Goal: Transaction & Acquisition: Book appointment/travel/reservation

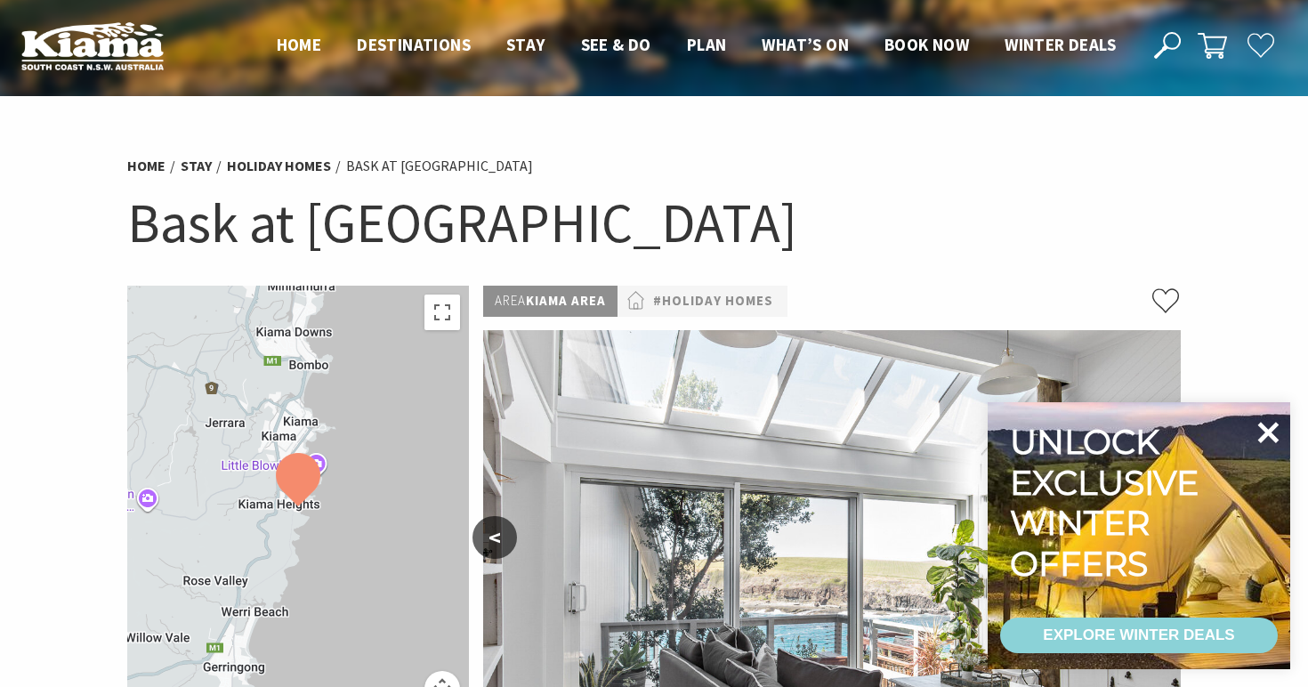
click at [1260, 431] on icon at bounding box center [1267, 432] width 43 height 43
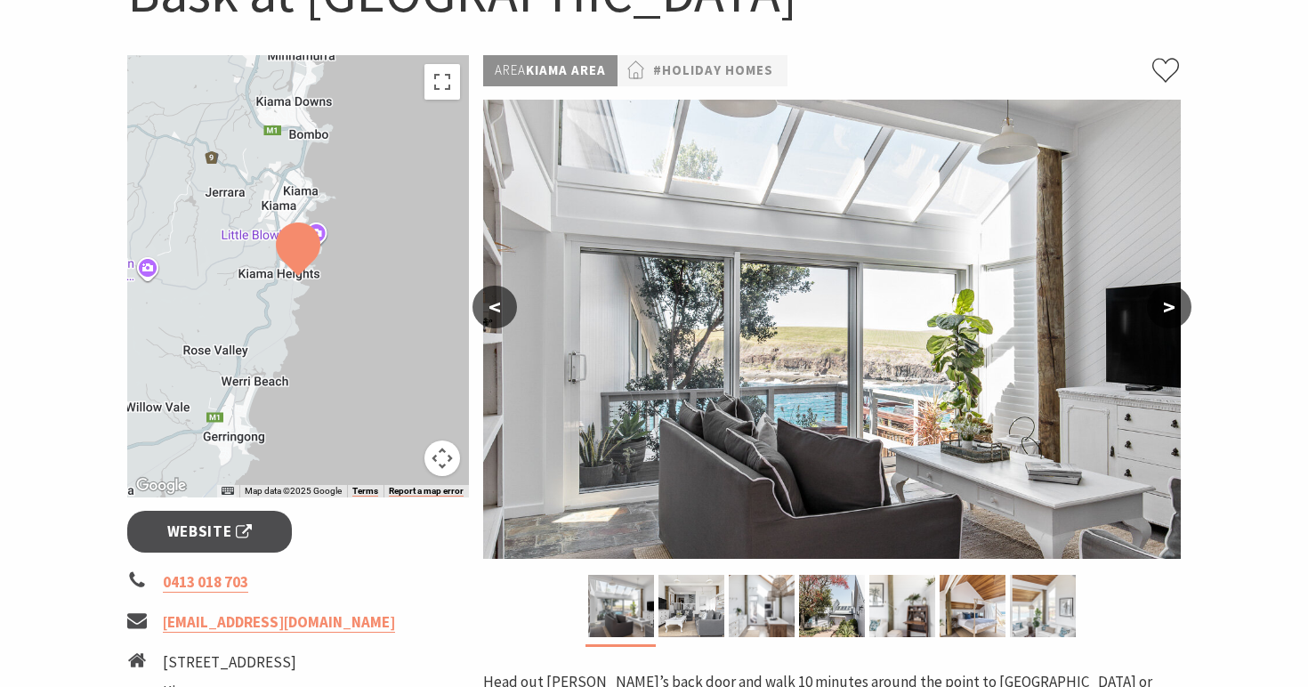
scroll to position [238, 0]
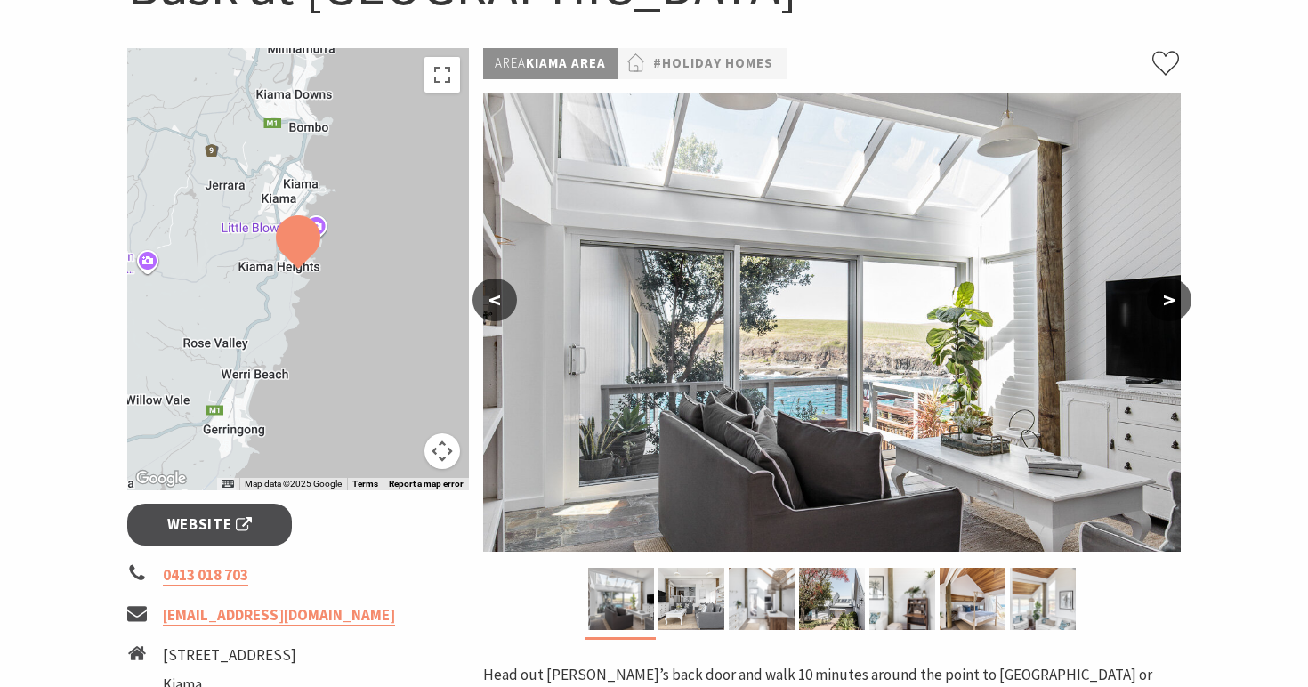
click at [1166, 302] on button ">" at bounding box center [1169, 299] width 44 height 43
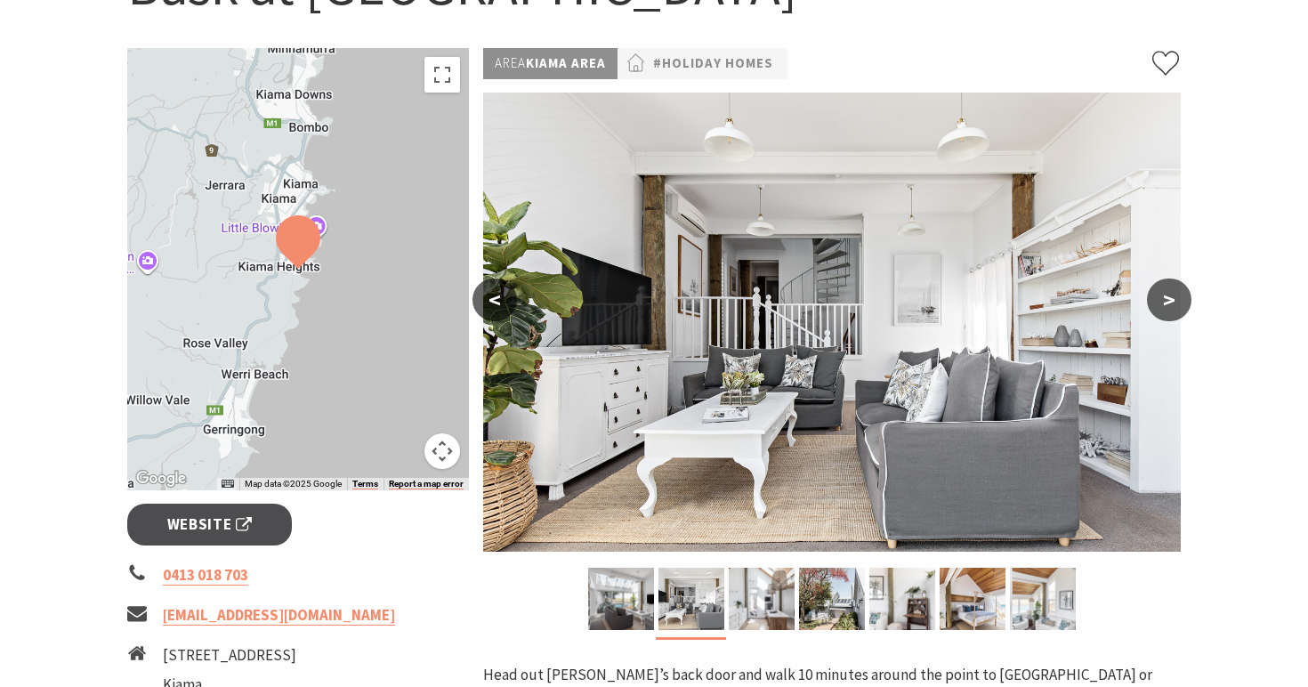
click at [1166, 302] on button ">" at bounding box center [1169, 299] width 44 height 43
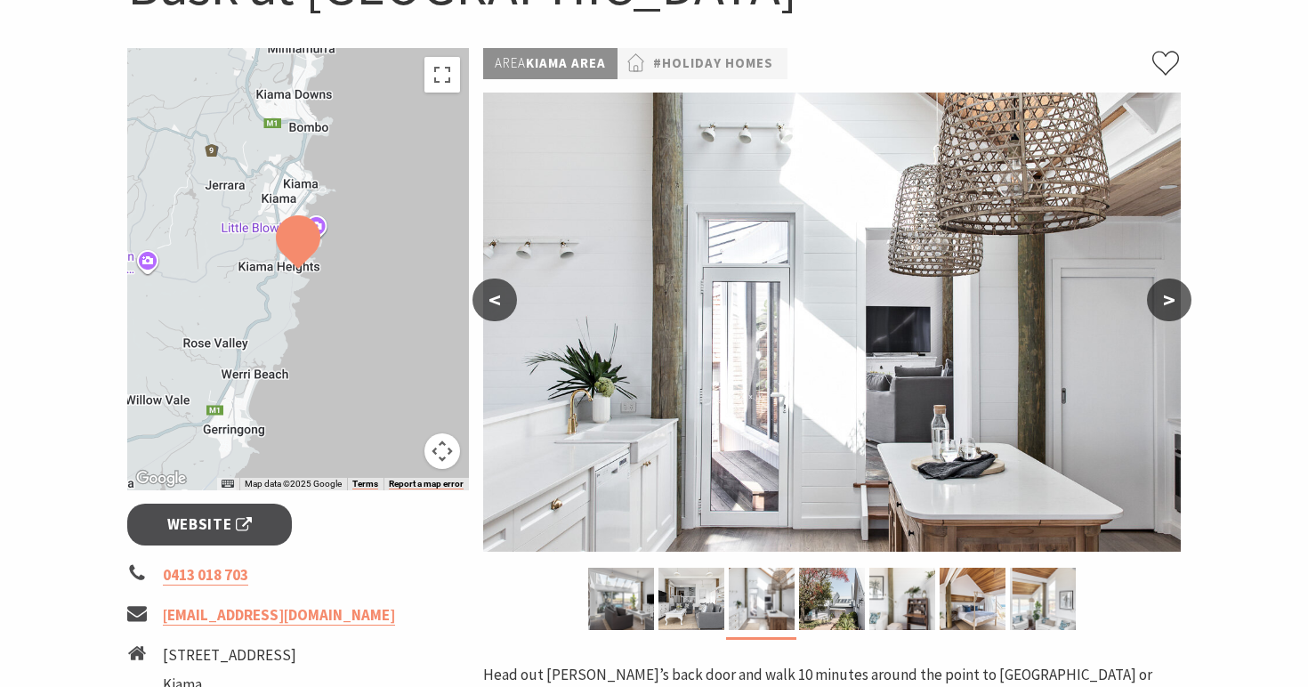
click at [1166, 302] on button ">" at bounding box center [1169, 299] width 44 height 43
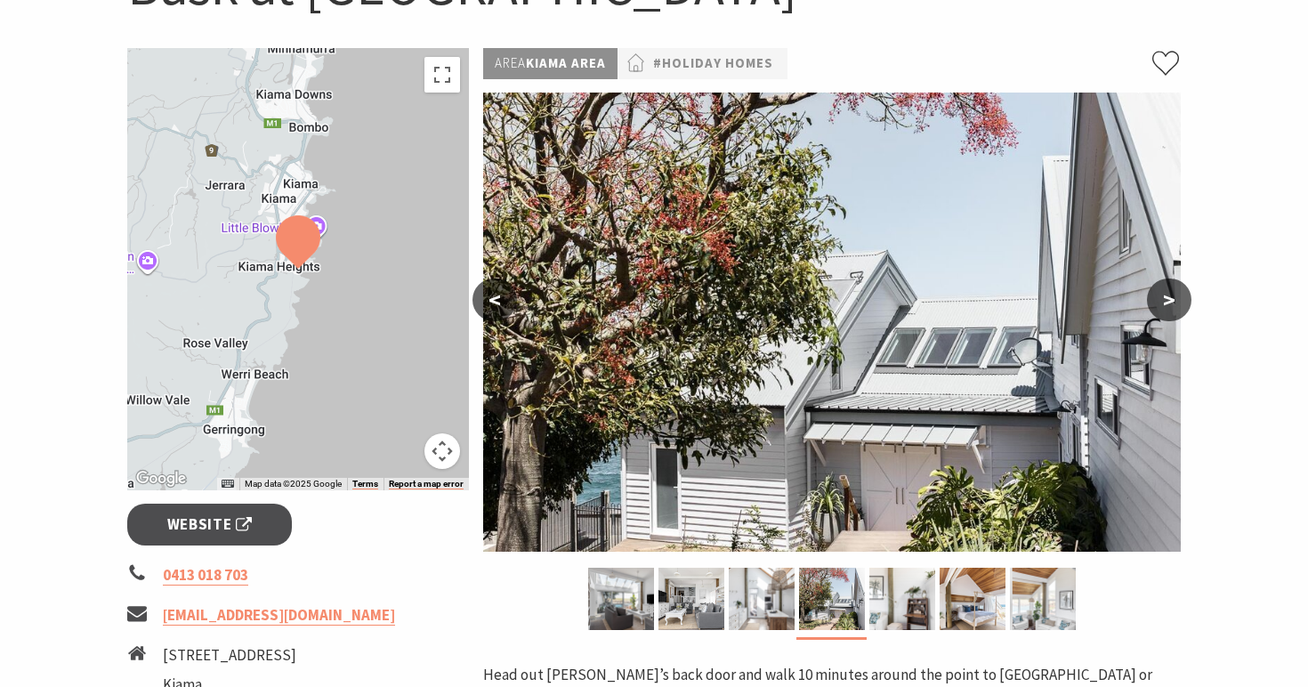
click at [1166, 302] on button ">" at bounding box center [1169, 299] width 44 height 43
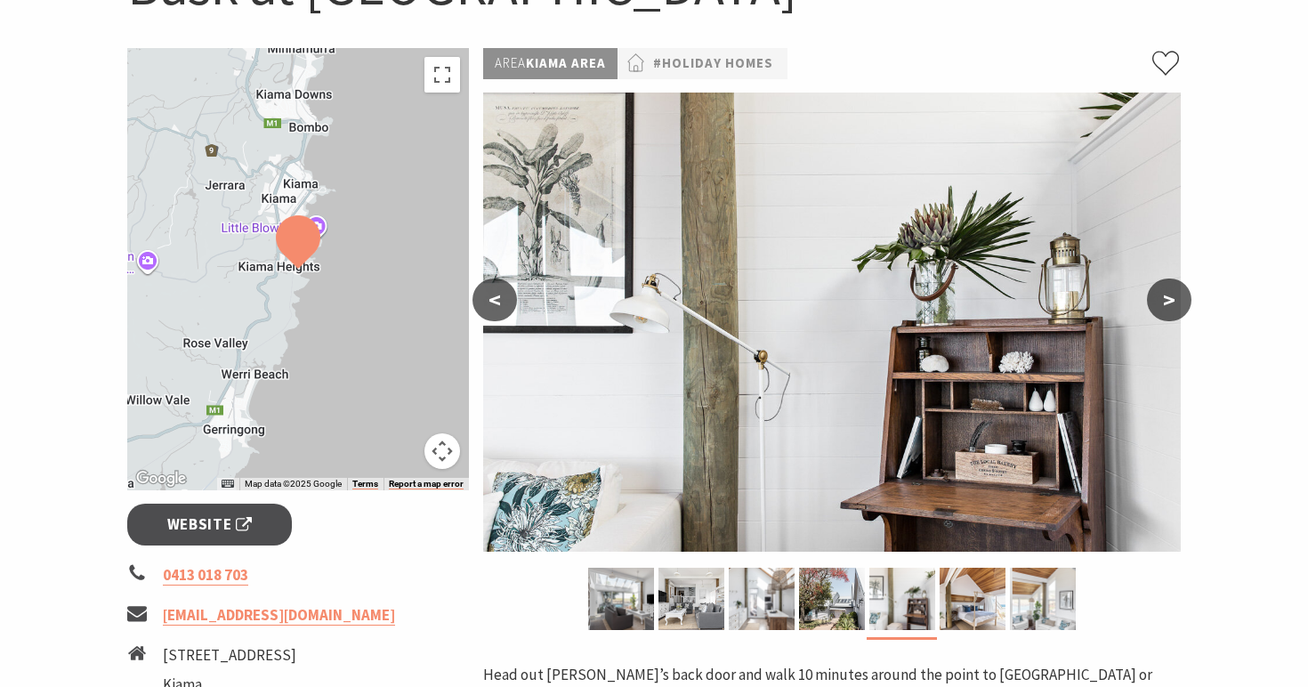
click at [1166, 302] on button ">" at bounding box center [1169, 299] width 44 height 43
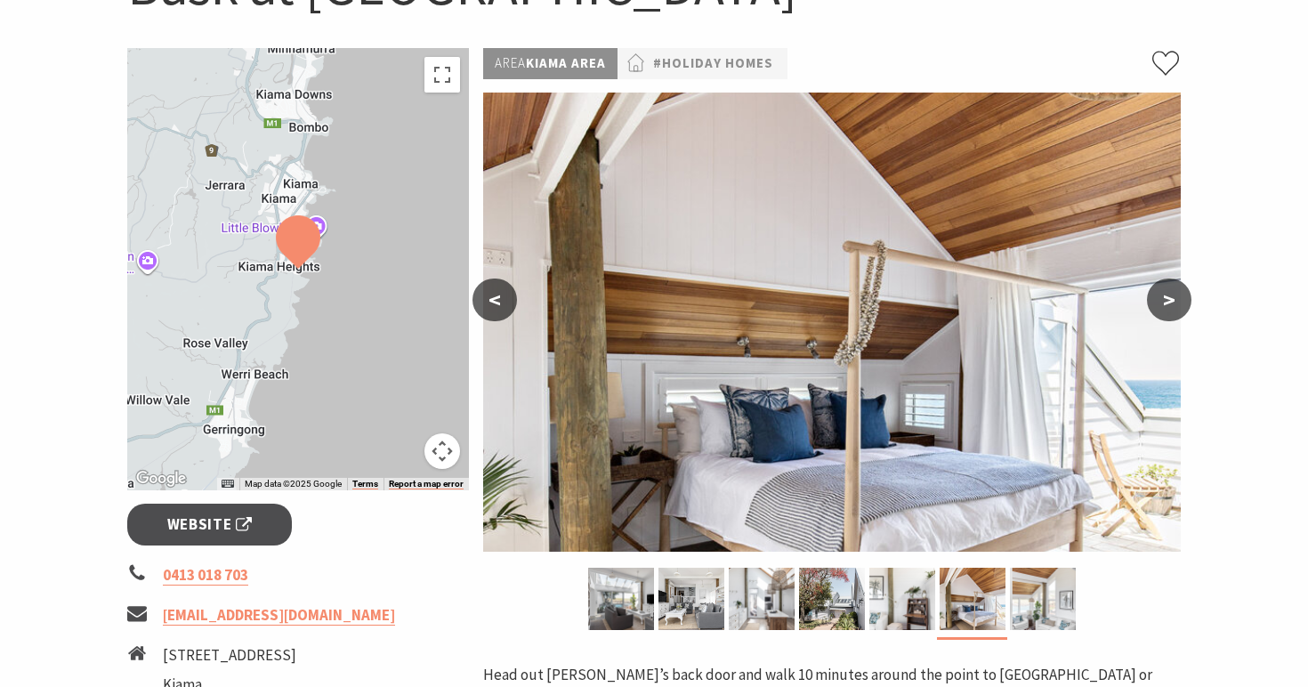
click at [1166, 302] on button ">" at bounding box center [1169, 299] width 44 height 43
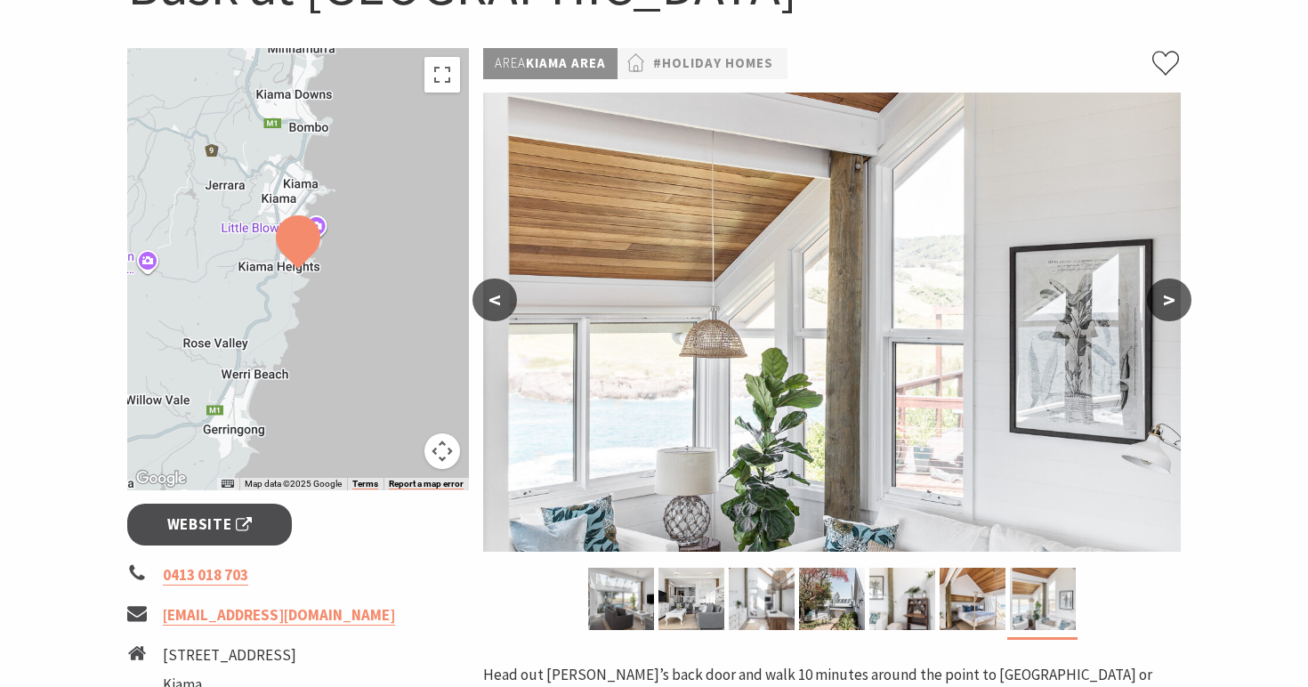
click at [1166, 302] on button ">" at bounding box center [1169, 299] width 44 height 43
click at [1223, 278] on section "Home Stay Holiday Homes Bask at Loves Bay Bask at Loves Bay ← Move left → Move …" at bounding box center [654, 501] width 1308 height 1285
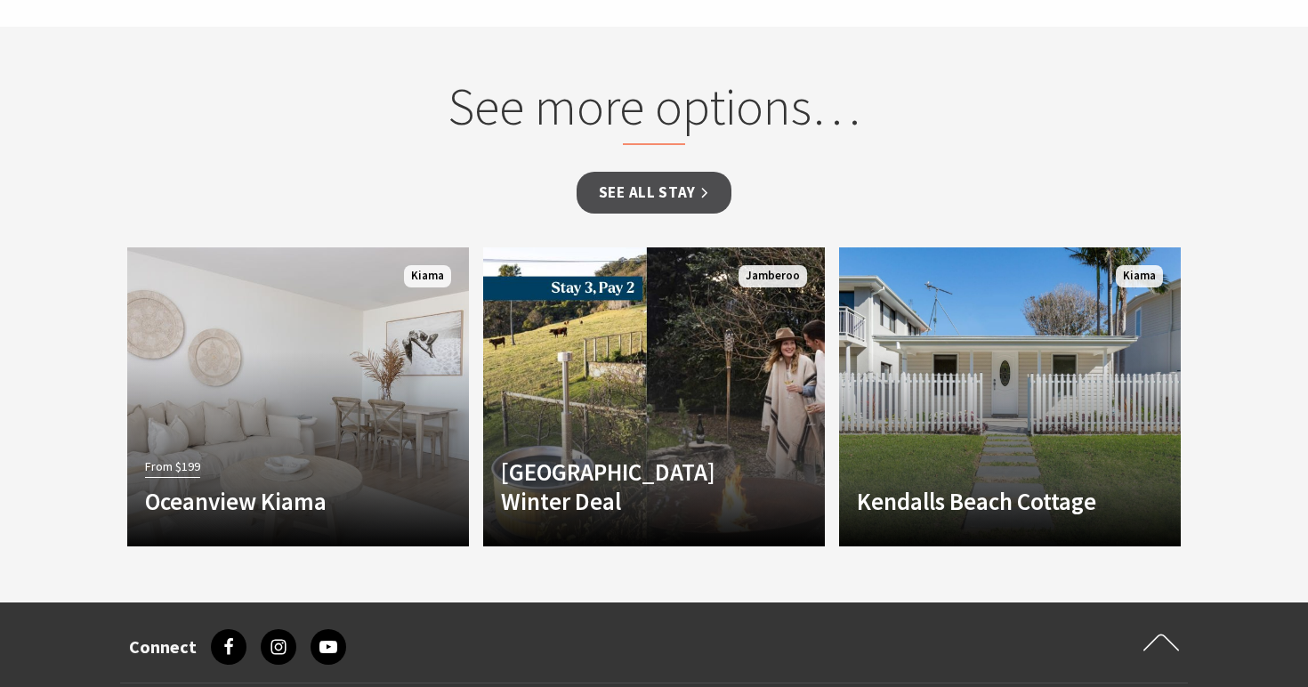
scroll to position [1355, 0]
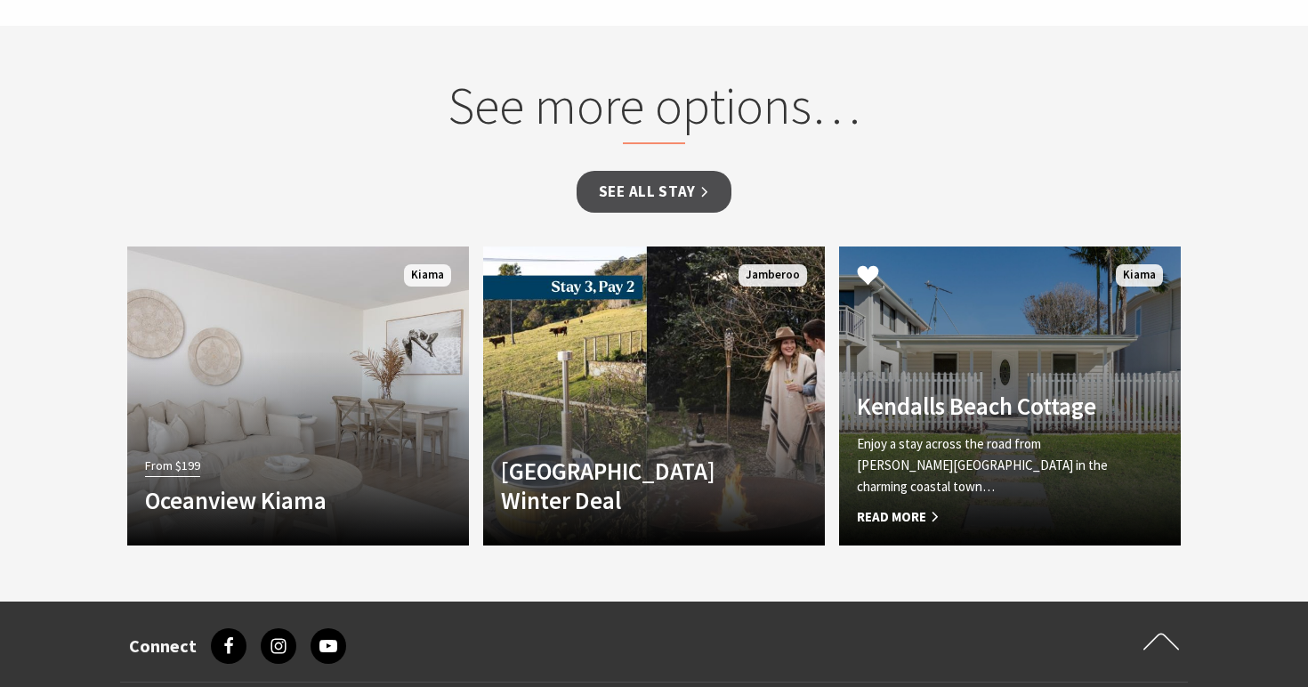
click at [1003, 445] on p "Enjoy a stay across the road from Kendall’s Beach in the charming coastal town…" at bounding box center [984, 465] width 254 height 64
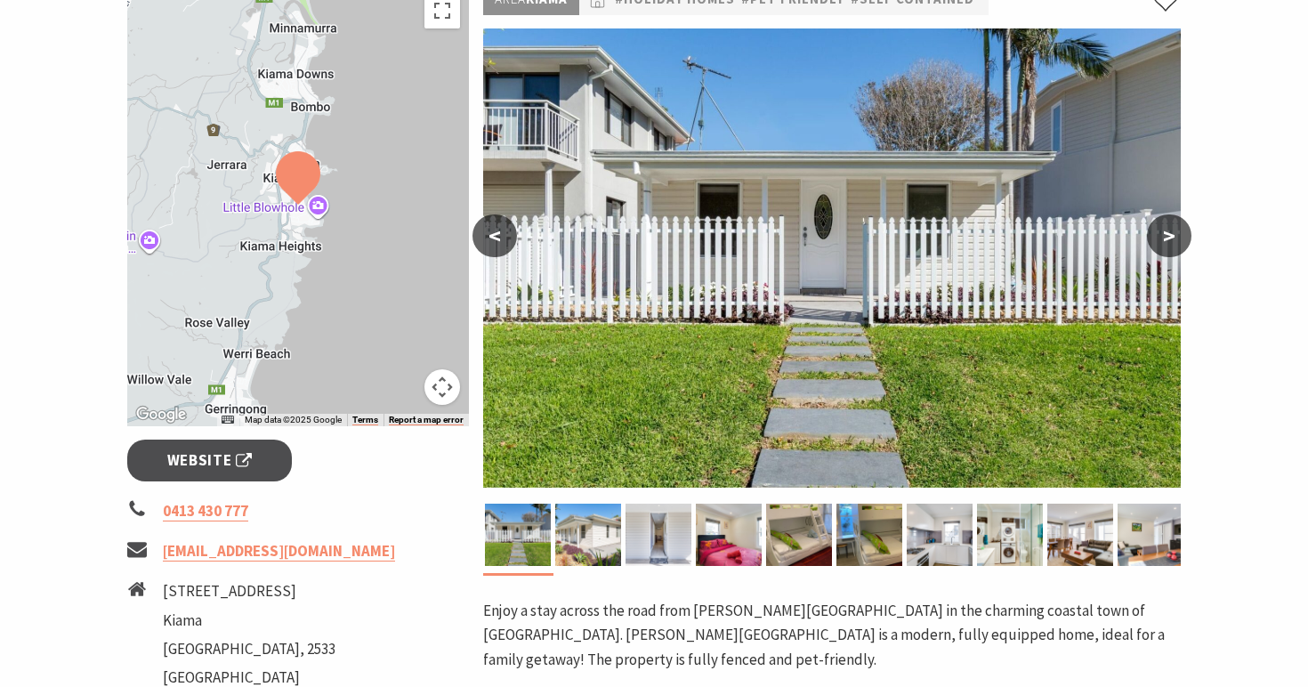
scroll to position [233, 0]
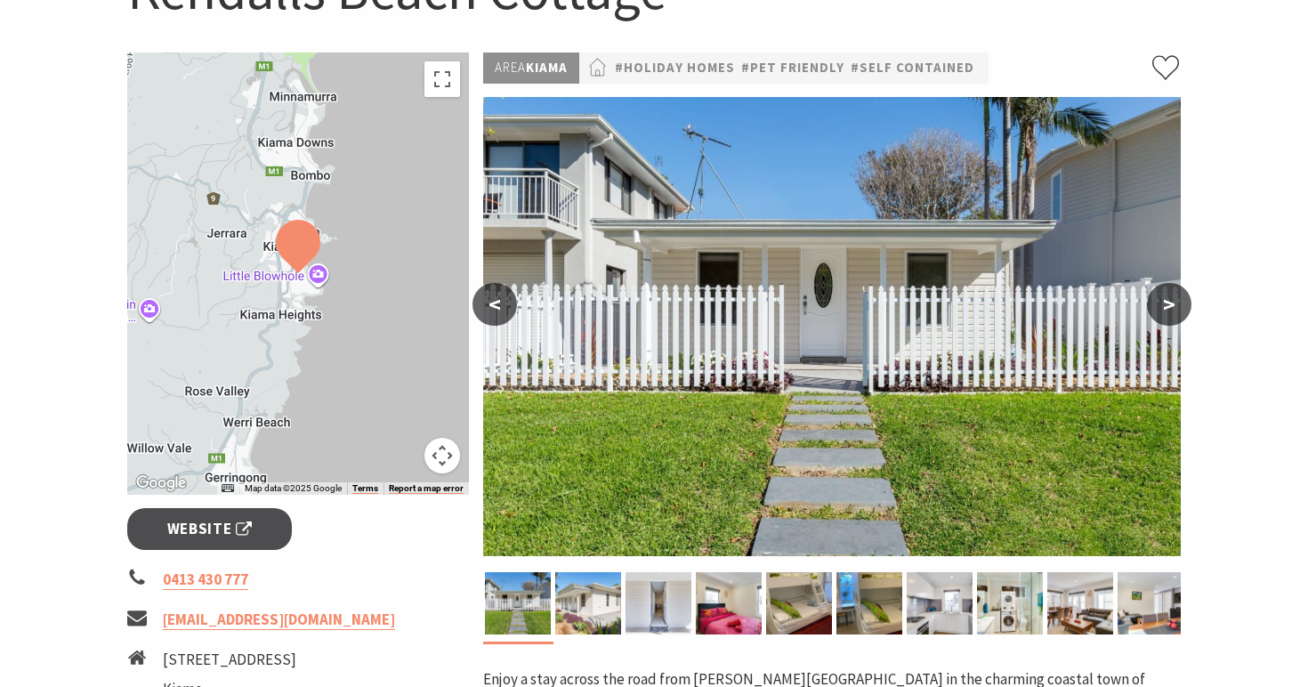
click at [1164, 294] on button ">" at bounding box center [1169, 304] width 44 height 43
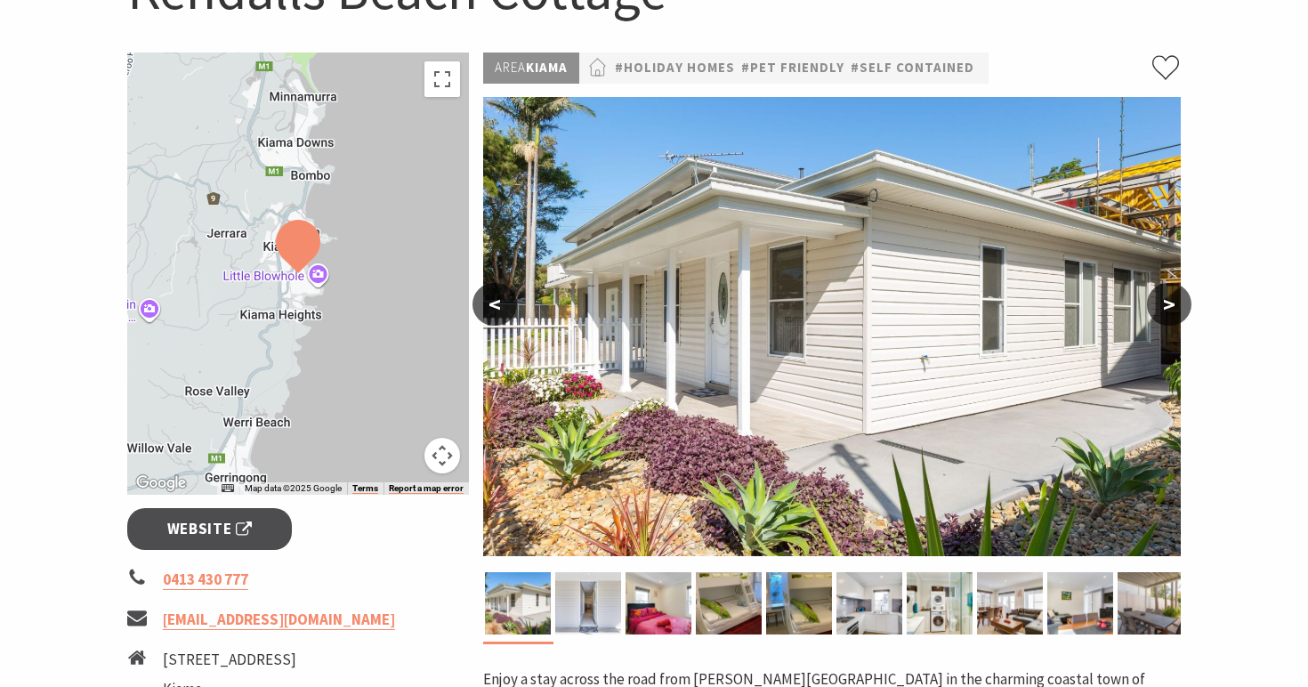
click at [1164, 294] on button ">" at bounding box center [1169, 304] width 44 height 43
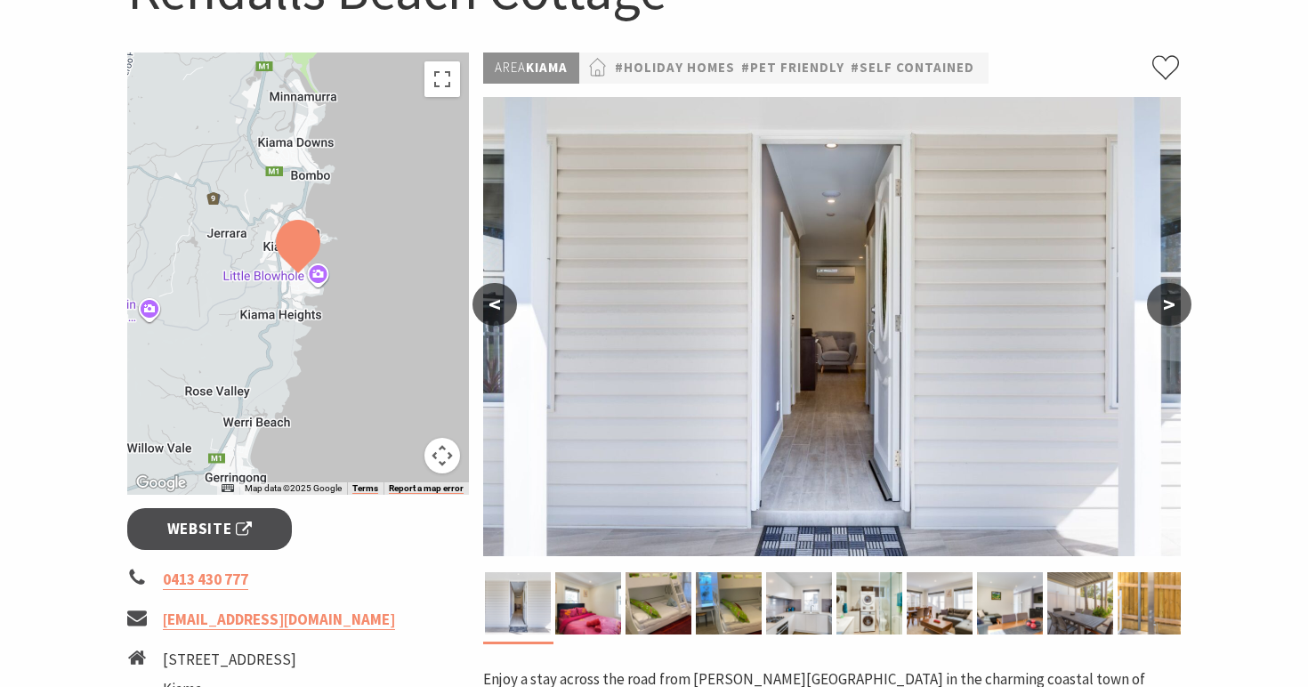
click at [1164, 294] on button ">" at bounding box center [1169, 304] width 44 height 43
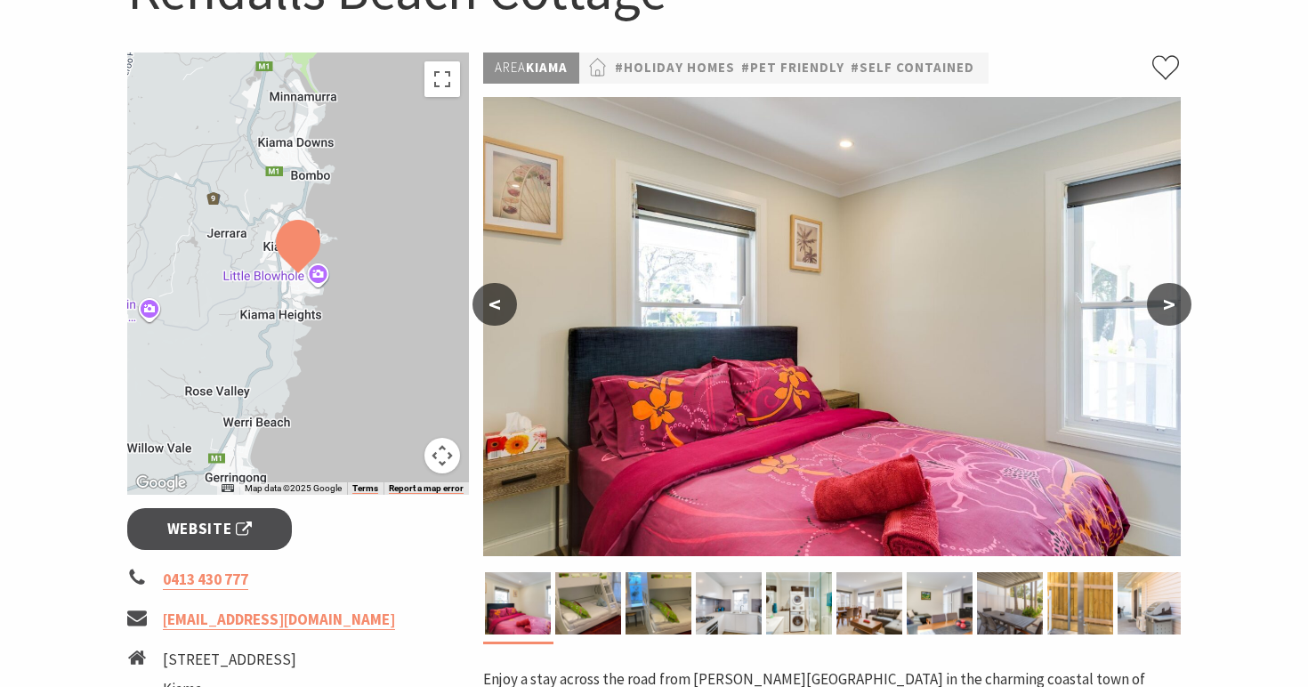
click at [1164, 294] on button ">" at bounding box center [1169, 304] width 44 height 43
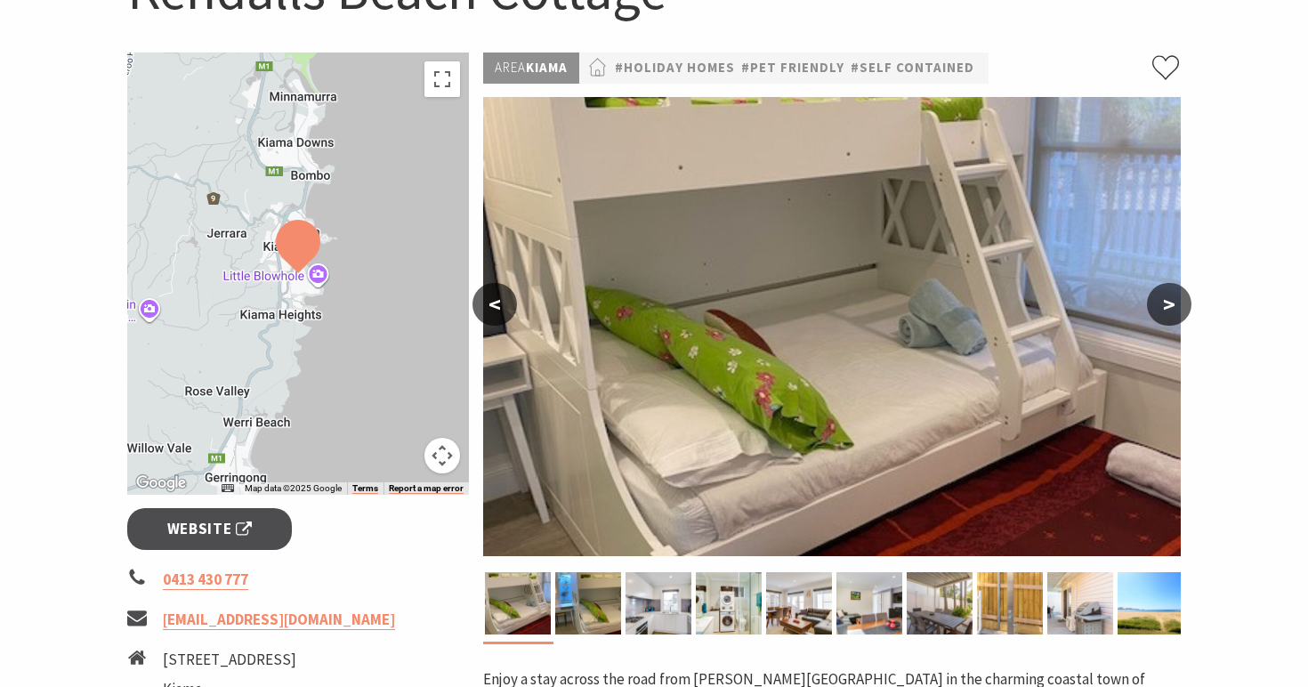
click at [1164, 294] on button ">" at bounding box center [1169, 304] width 44 height 43
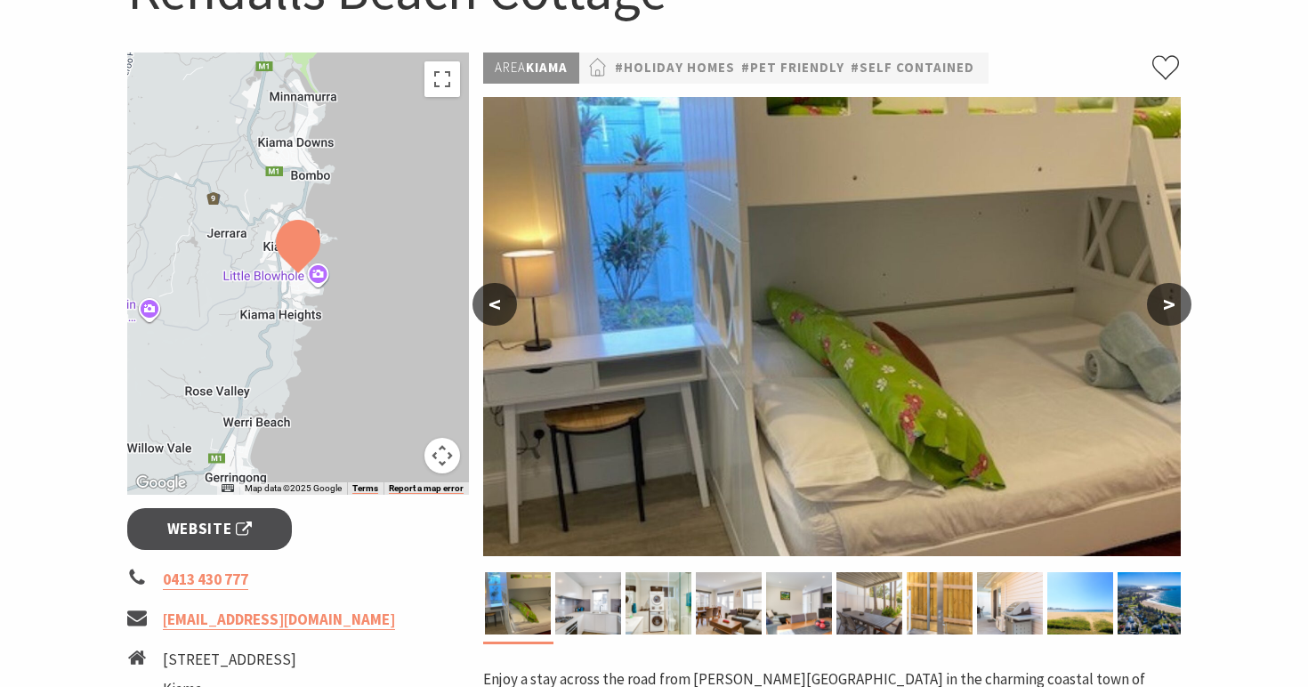
click at [1164, 294] on button ">" at bounding box center [1169, 304] width 44 height 43
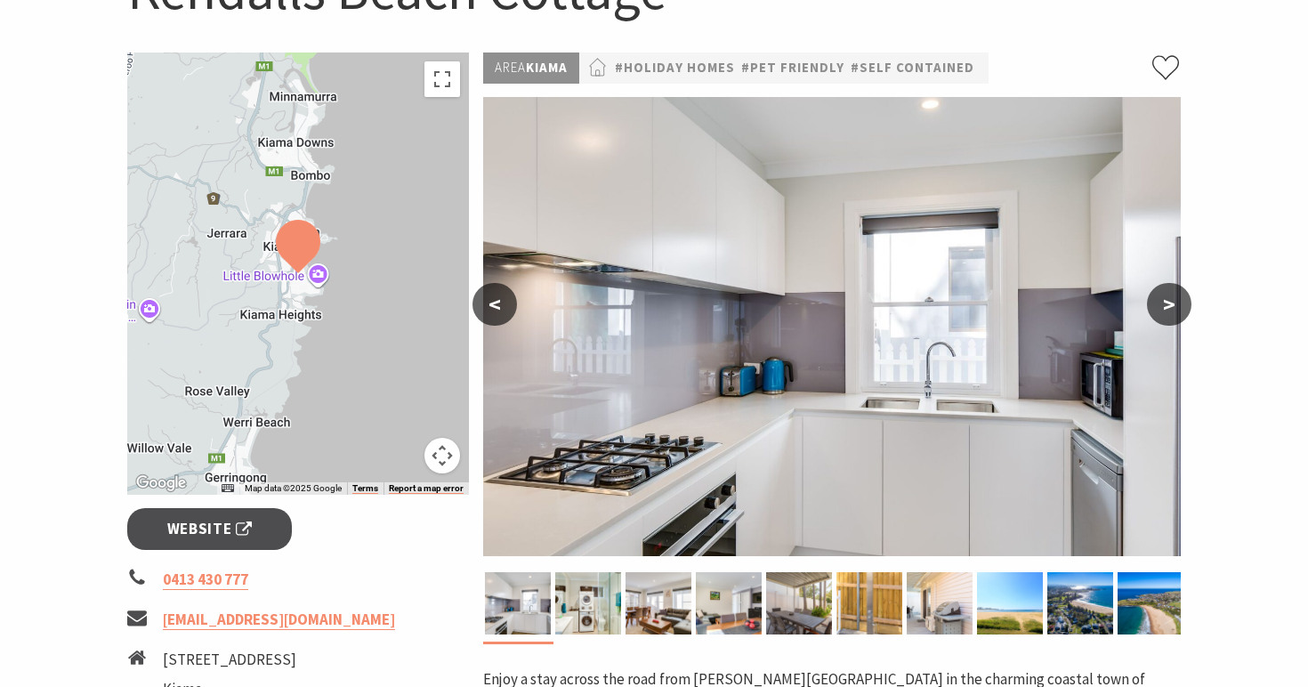
click at [1164, 294] on button ">" at bounding box center [1169, 304] width 44 height 43
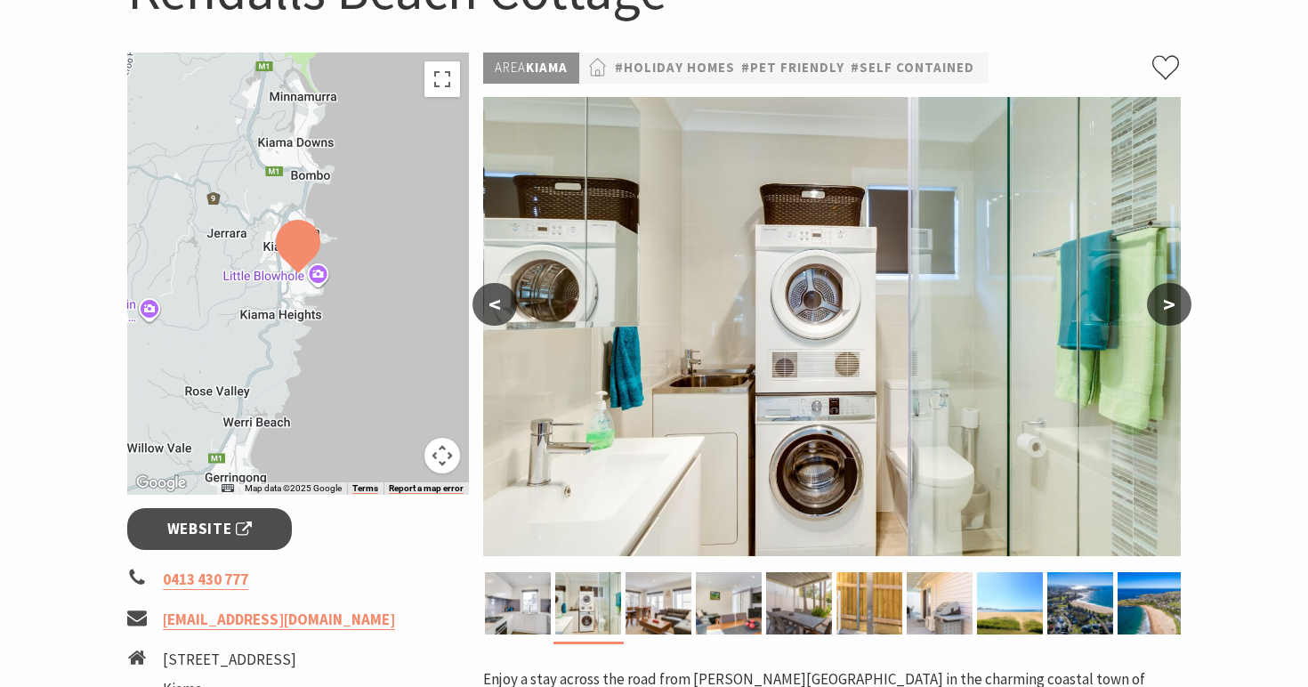
click at [1164, 294] on button ">" at bounding box center [1169, 304] width 44 height 43
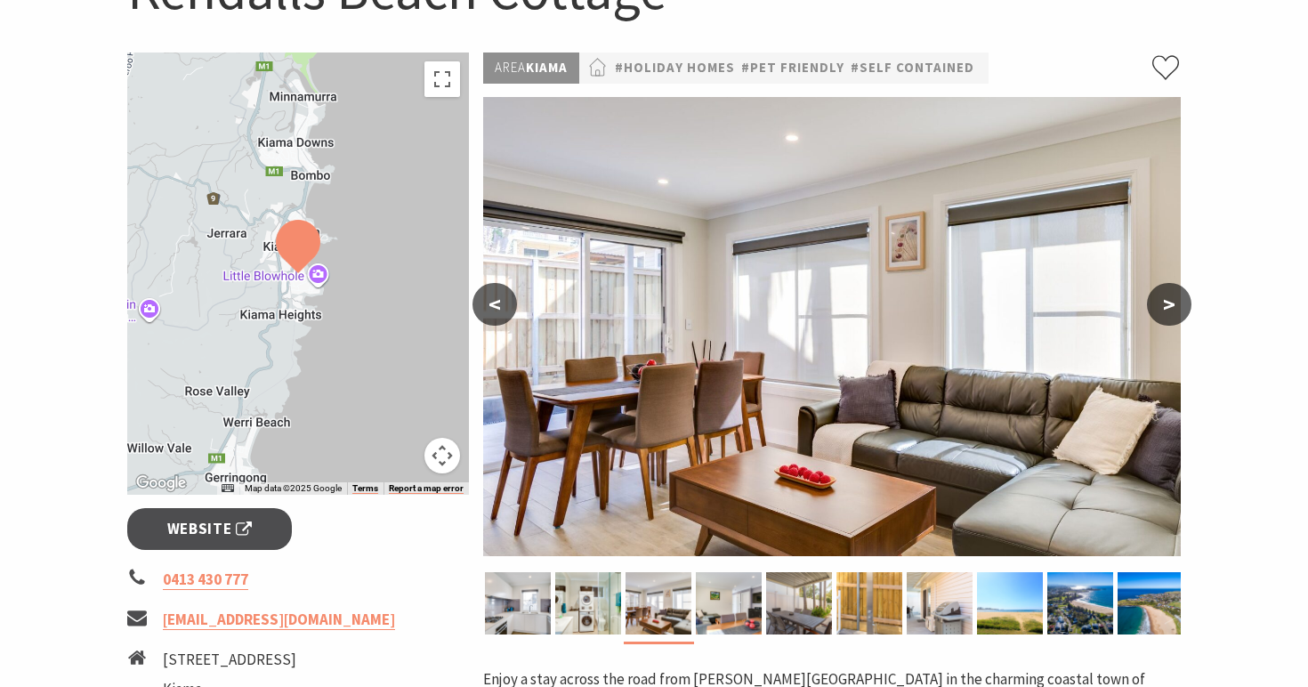
click at [1164, 294] on button ">" at bounding box center [1169, 304] width 44 height 43
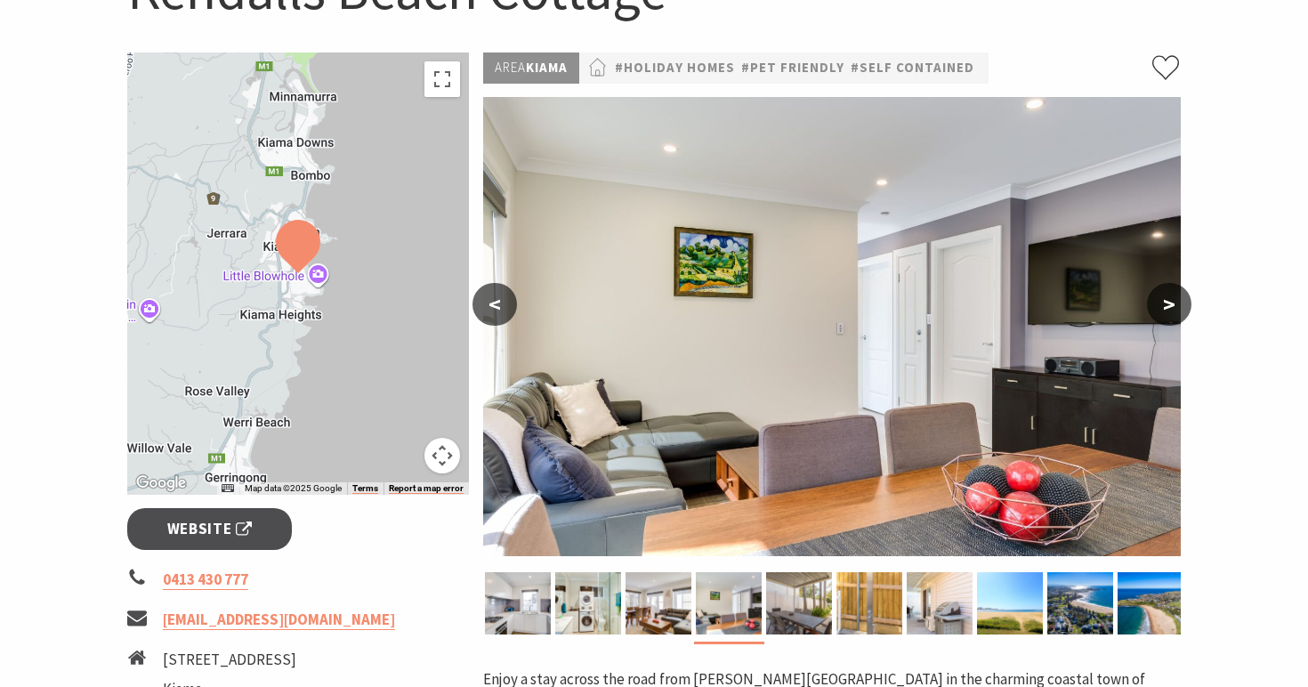
click at [1164, 294] on button ">" at bounding box center [1169, 304] width 44 height 43
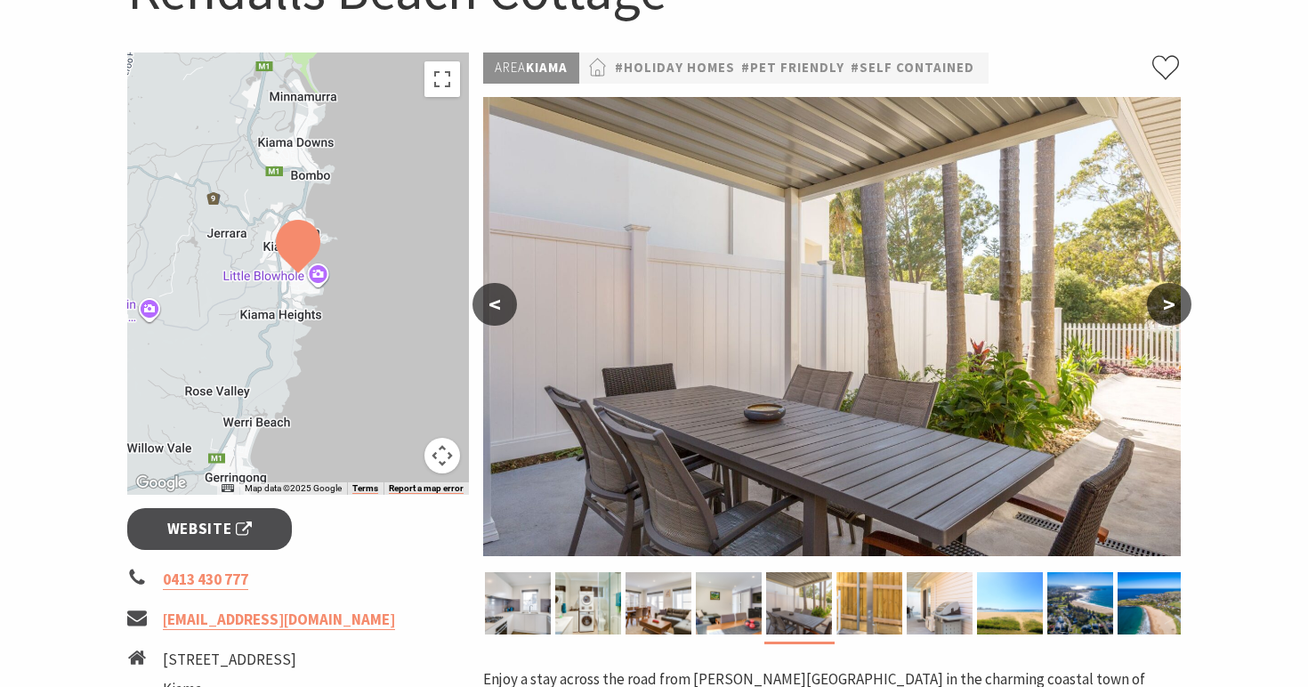
click at [1164, 294] on button ">" at bounding box center [1169, 304] width 44 height 43
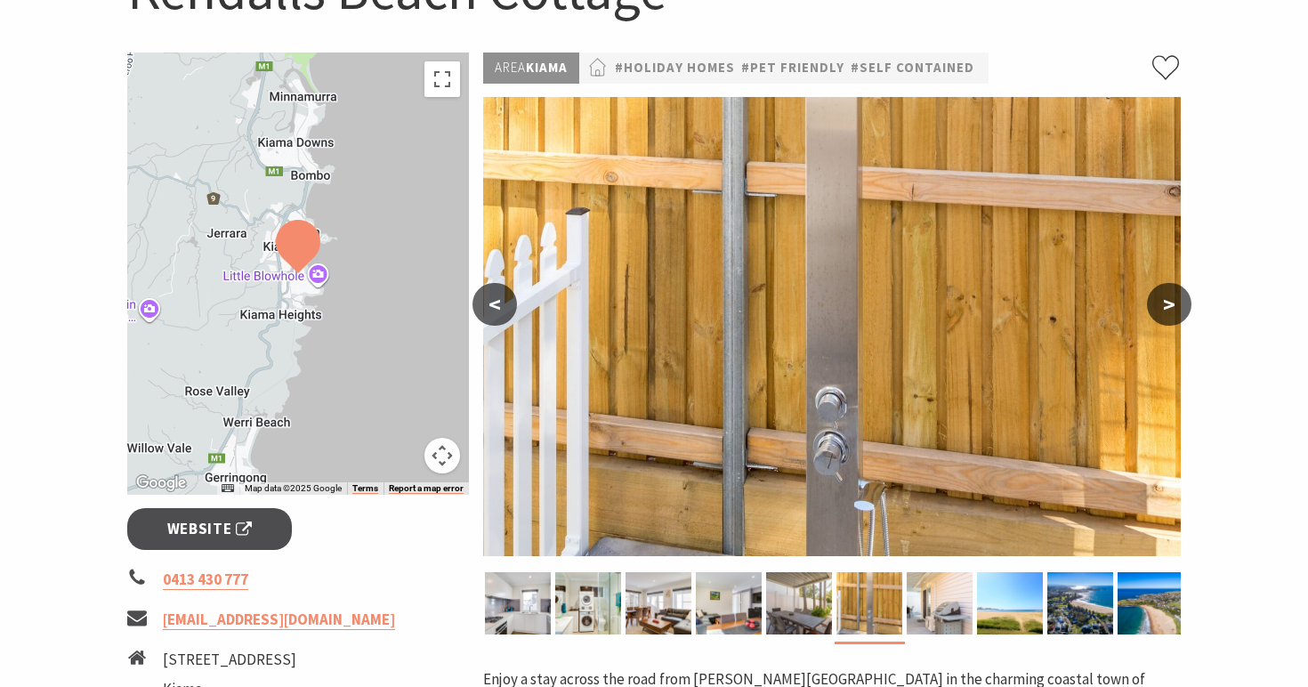
click at [1164, 294] on button ">" at bounding box center [1169, 304] width 44 height 43
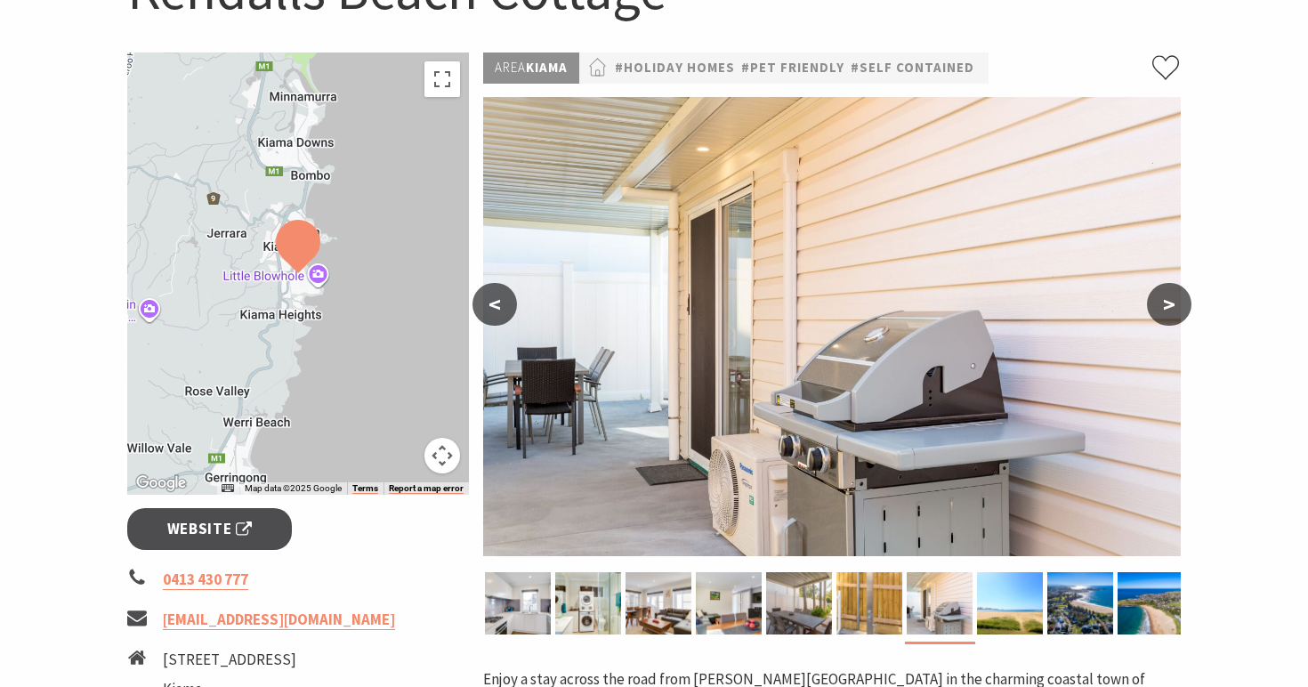
click at [1164, 294] on button ">" at bounding box center [1169, 304] width 44 height 43
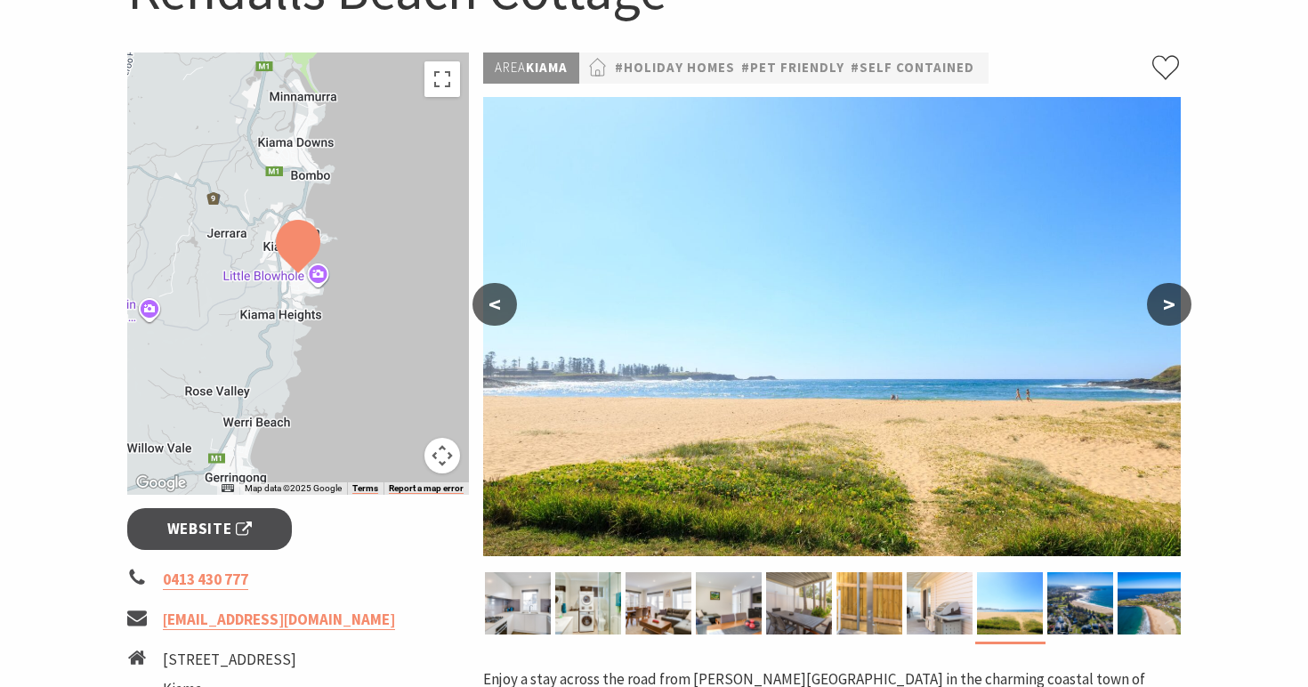
click at [1164, 294] on button ">" at bounding box center [1169, 304] width 44 height 43
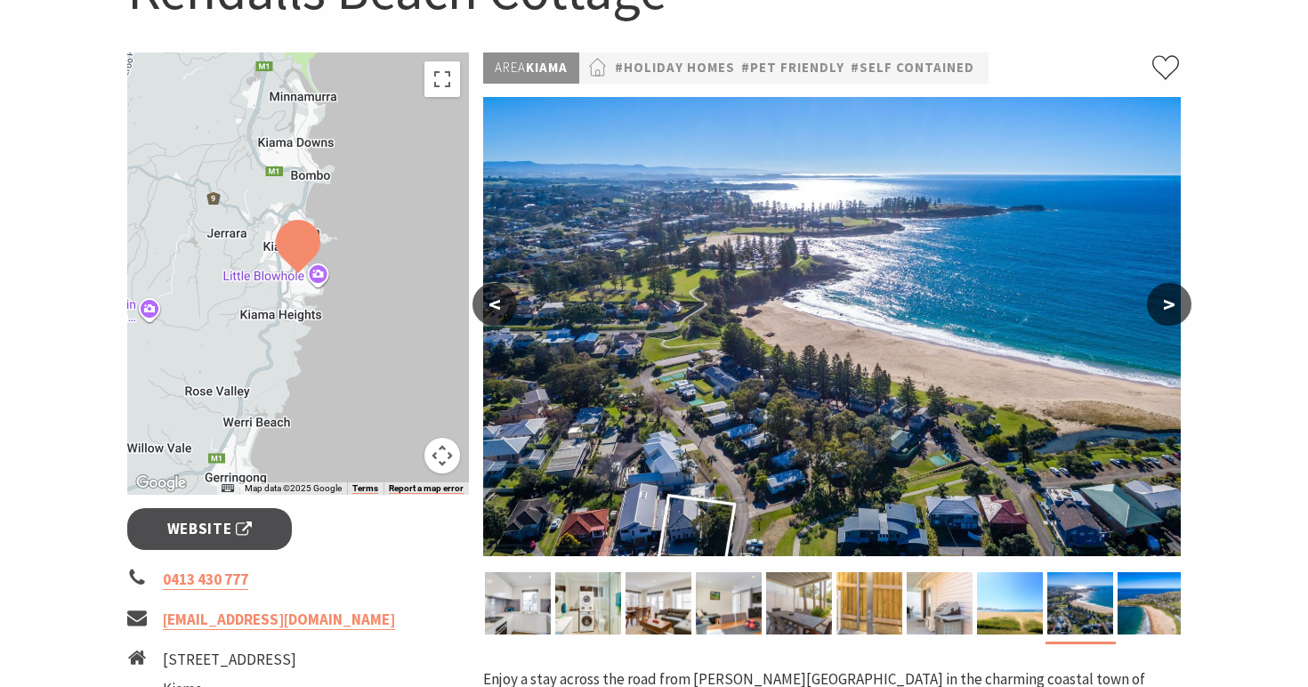
click at [1164, 294] on button ">" at bounding box center [1169, 304] width 44 height 43
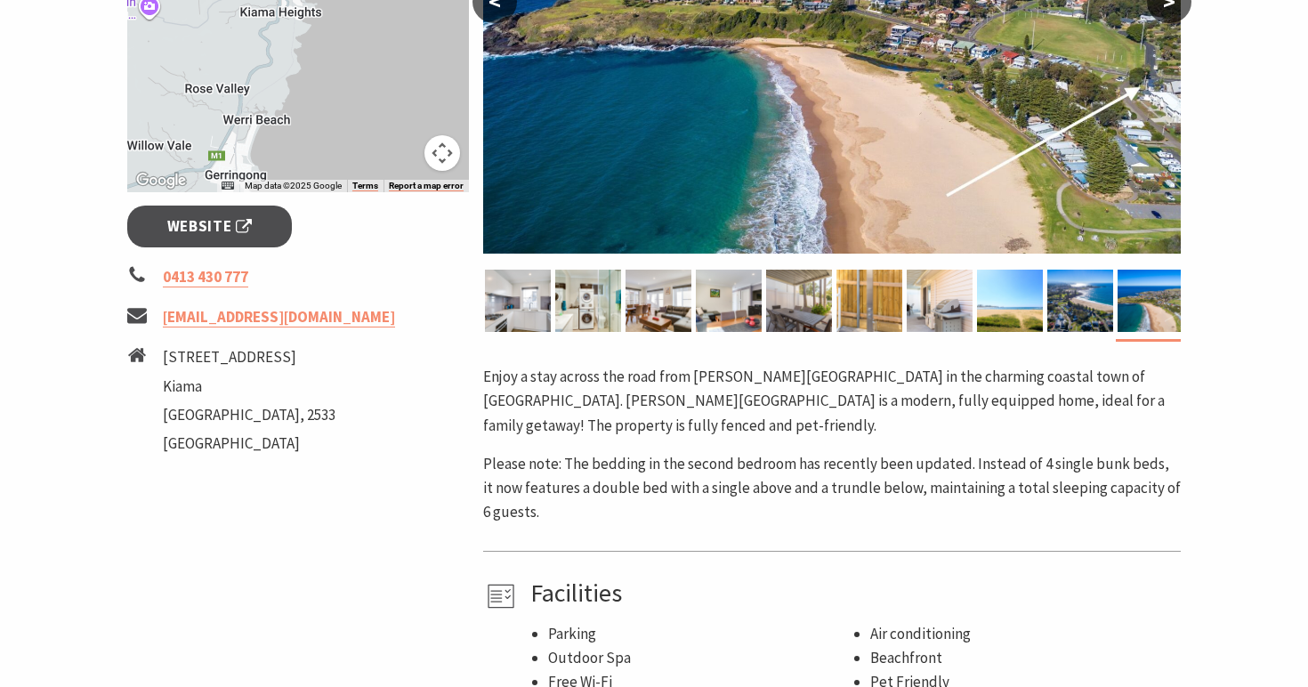
scroll to position [540, 0]
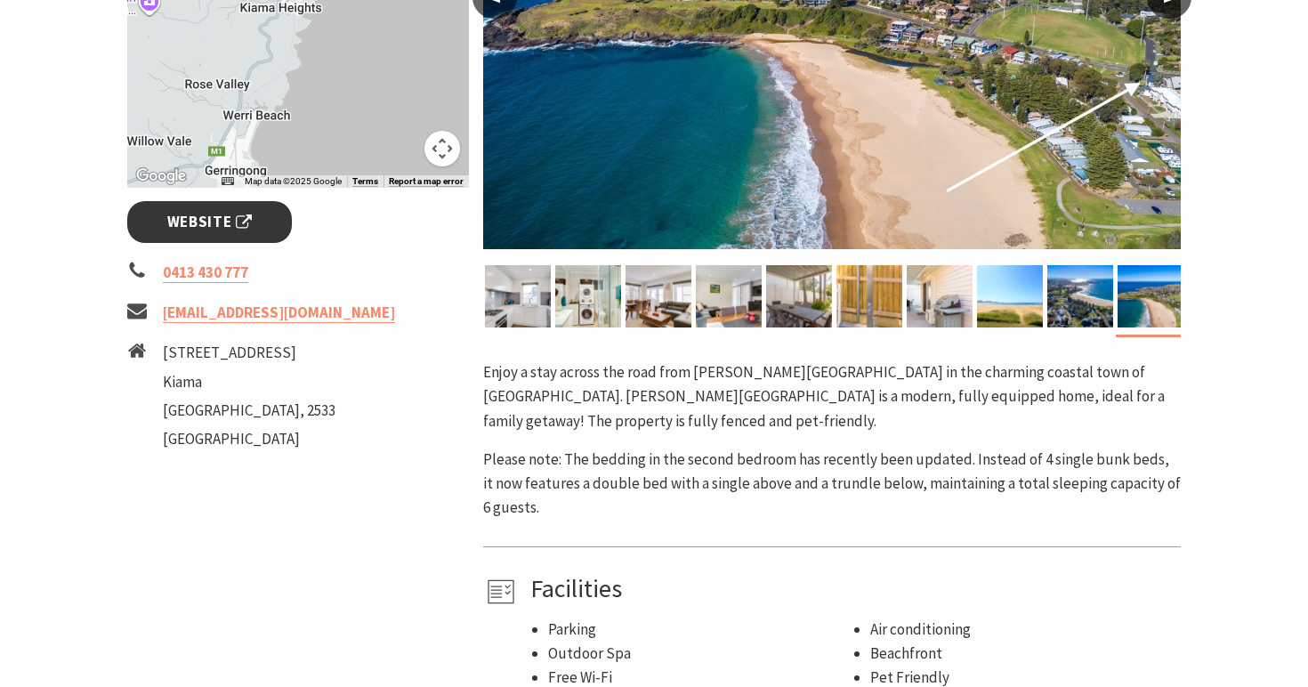
click at [214, 222] on span "Website" at bounding box center [209, 222] width 85 height 24
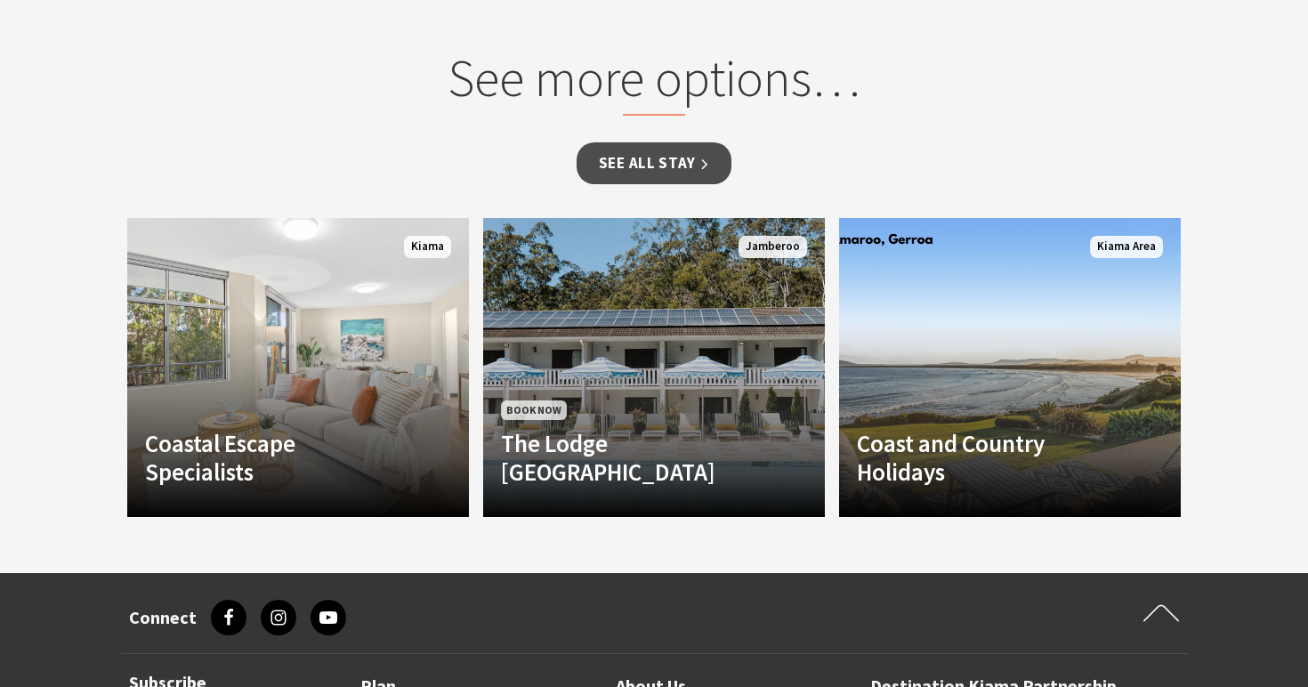
scroll to position [1306, 0]
